Goal: Task Accomplishment & Management: Use online tool/utility

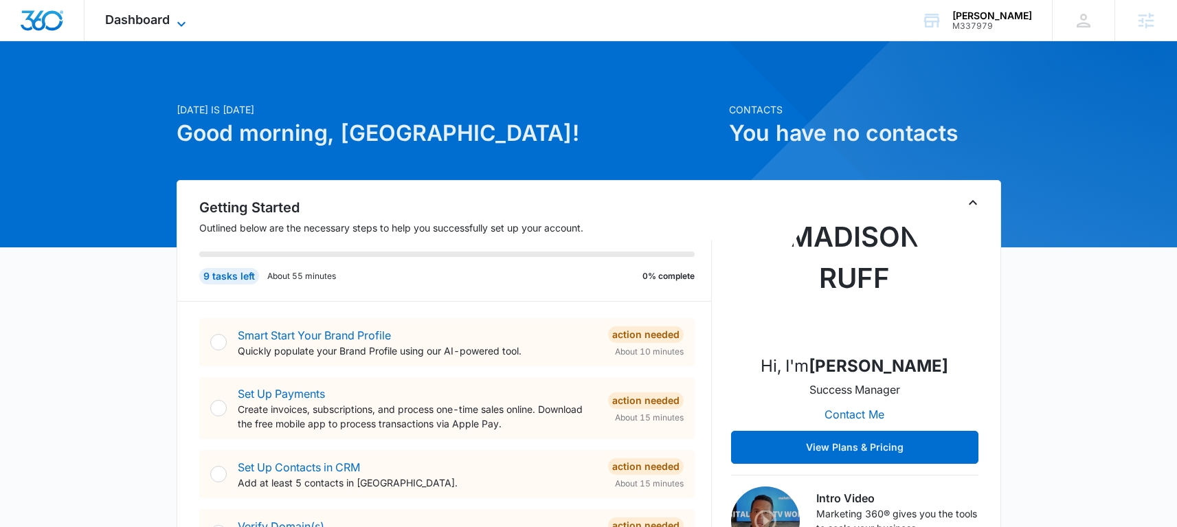
click at [153, 22] on span "Dashboard" at bounding box center [137, 19] width 65 height 14
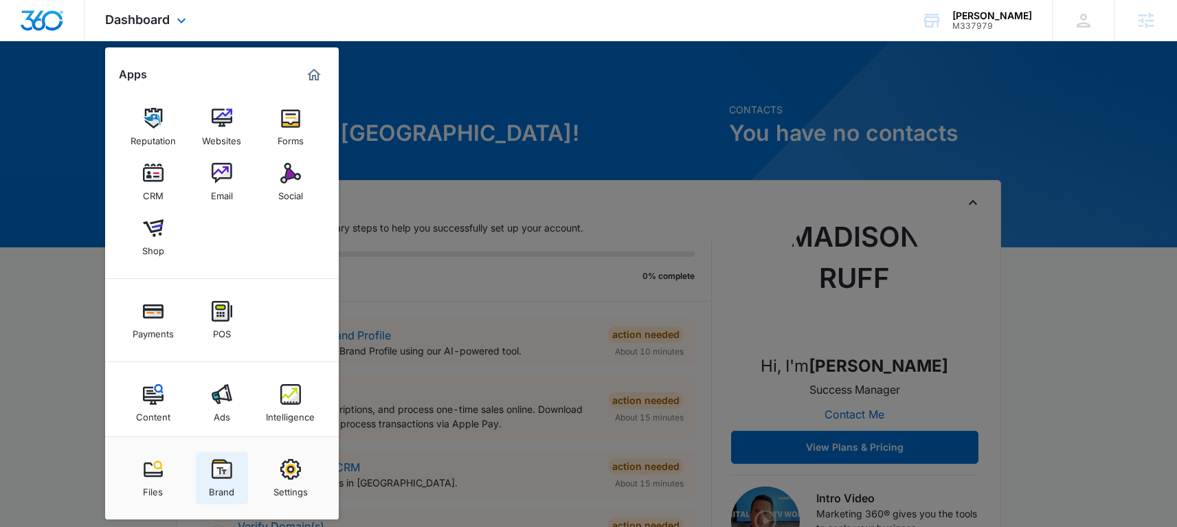
click at [214, 479] on img at bounding box center [222, 469] width 21 height 21
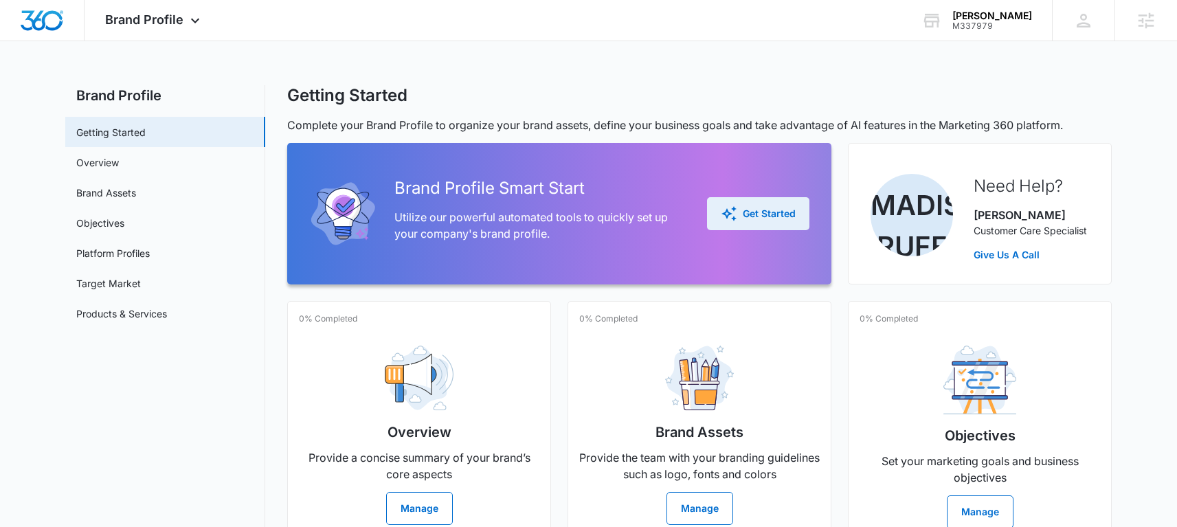
click at [776, 216] on div "Get Started" at bounding box center [758, 213] width 75 height 16
click at [744, 213] on div "Get Started" at bounding box center [758, 213] width 75 height 16
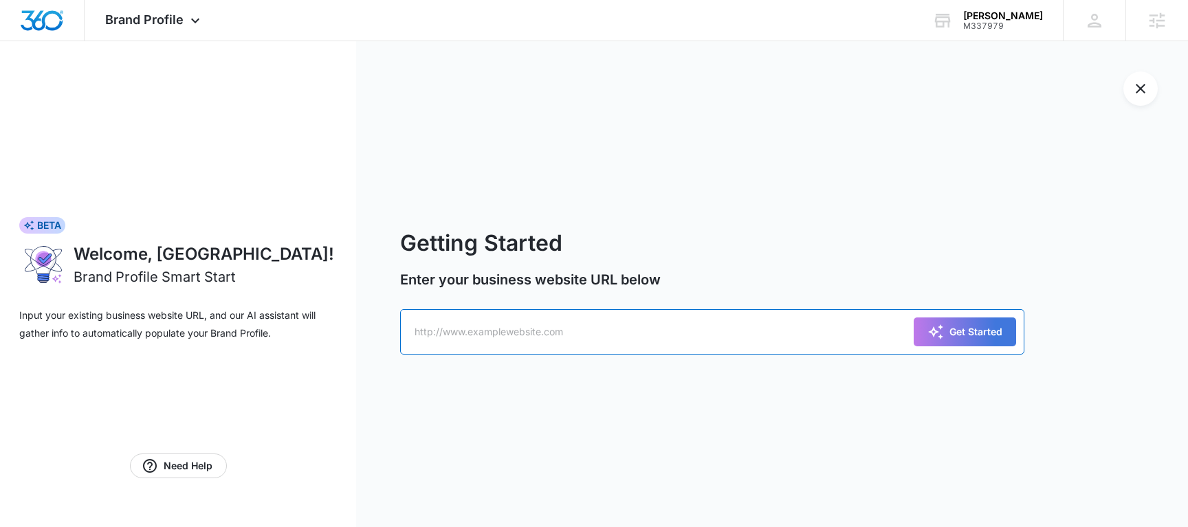
click at [625, 322] on input "text" at bounding box center [711, 331] width 623 height 45
paste input "[URL][DOMAIN_NAME]"
type input "[URL][DOMAIN_NAME]"
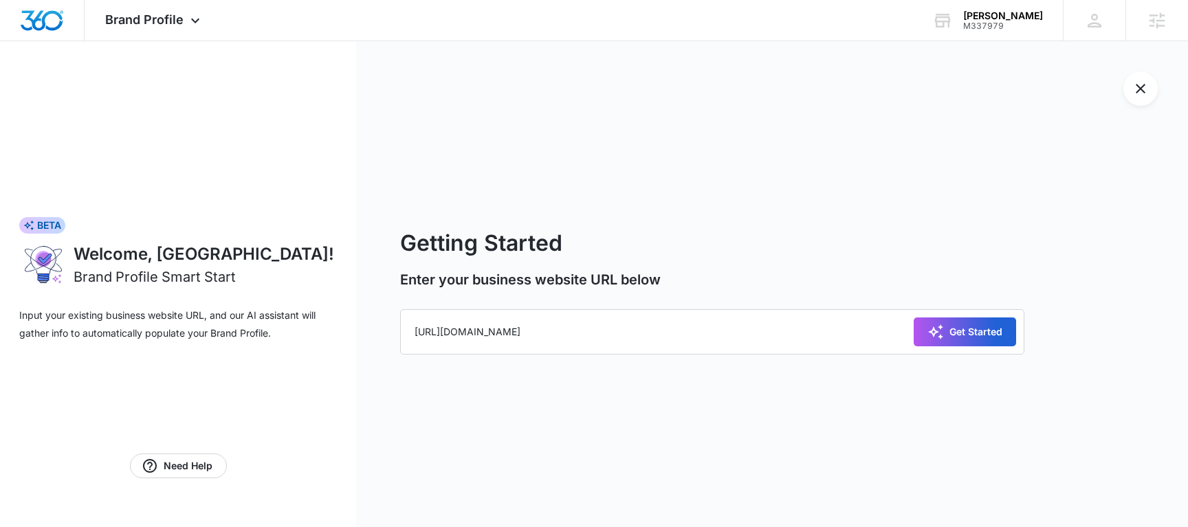
click at [985, 324] on div "Get Started" at bounding box center [964, 332] width 75 height 16
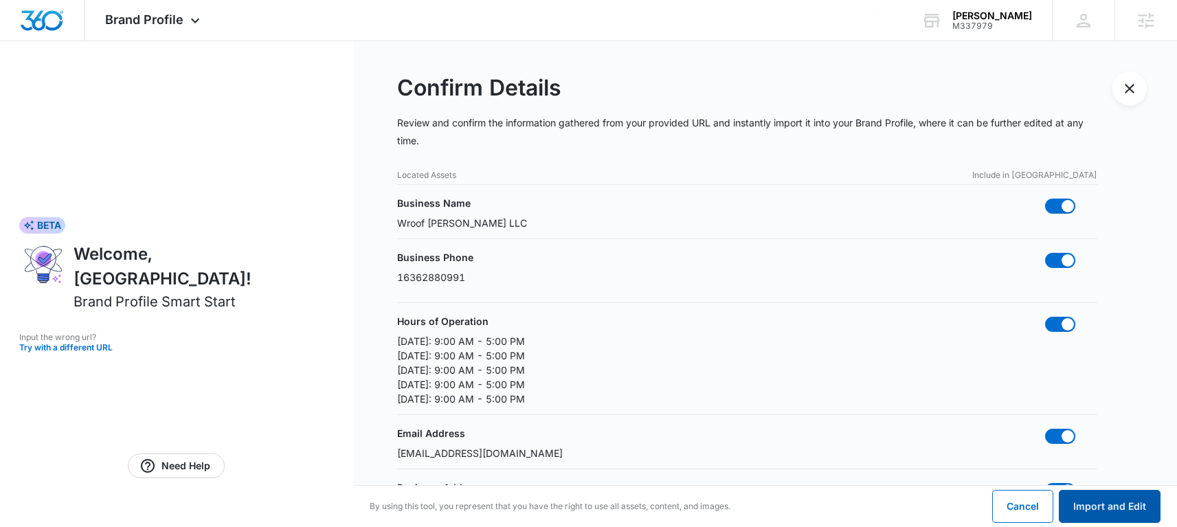
click at [1142, 517] on button "Import and Edit" at bounding box center [1110, 506] width 102 height 33
